Goal: Task Accomplishment & Management: Manage account settings

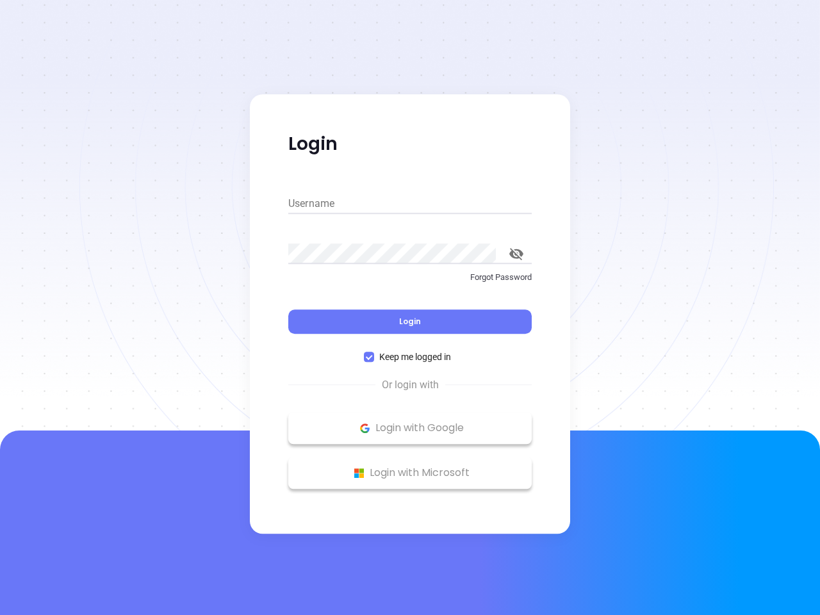
click at [410, 307] on div "Login" at bounding box center [409, 314] width 243 height 40
click at [410, 204] on input "Username" at bounding box center [409, 203] width 243 height 20
click at [516, 254] on icon "toggle password visibility" at bounding box center [516, 254] width 14 height 12
click at [410, 321] on span "Login" at bounding box center [410, 321] width 22 height 11
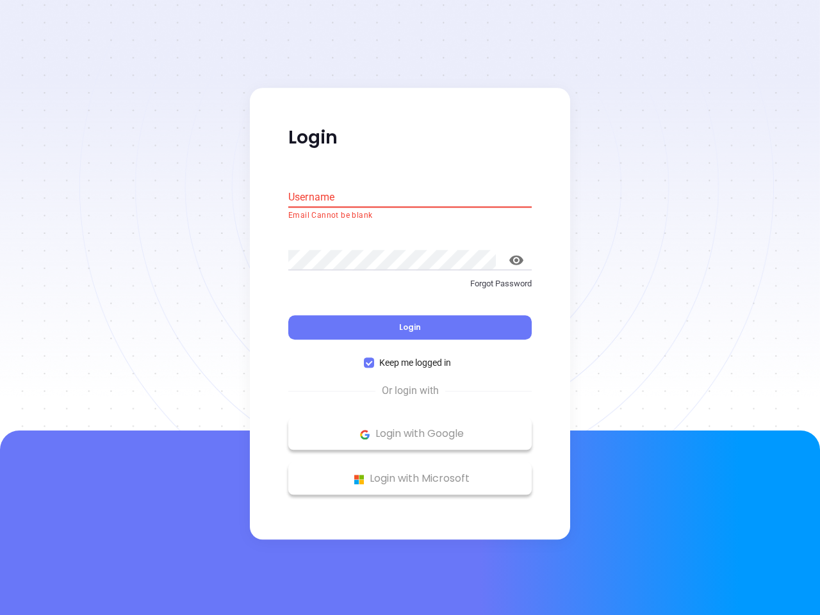
click at [410, 357] on span "Keep me logged in" at bounding box center [415, 363] width 82 height 14
click at [374, 358] on input "Keep me logged in" at bounding box center [369, 363] width 10 height 10
checkbox input "false"
click at [410, 428] on p "Login with Google" at bounding box center [410, 434] width 231 height 19
click at [410, 473] on p "Login with Microsoft" at bounding box center [410, 478] width 231 height 19
